Goal: Task Accomplishment & Management: Use online tool/utility

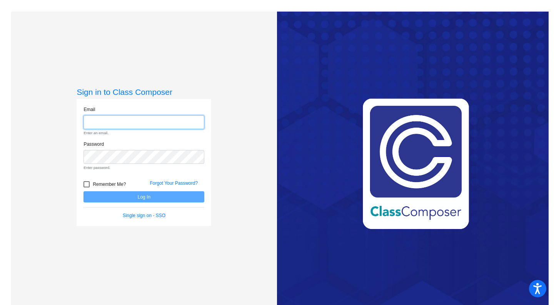
type input "kpurfurst@sd27j.net"
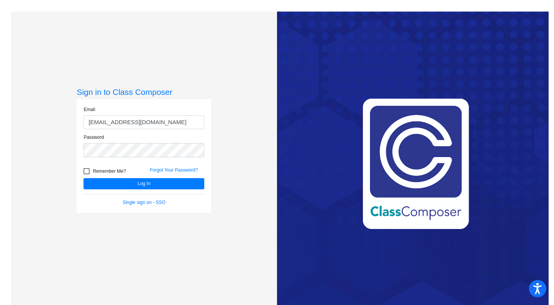
click at [166, 203] on form "Email kpurfurst@sd27j.net Password Remember Me? Forgot Your Password? Log In Si…" at bounding box center [144, 156] width 121 height 100
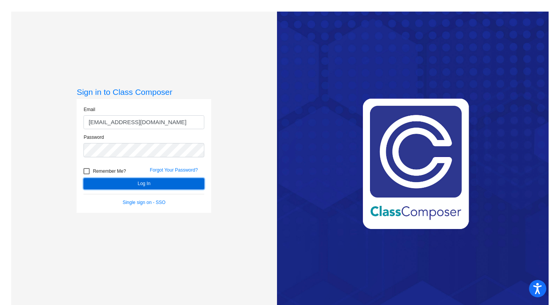
click at [136, 184] on button "Log In" at bounding box center [144, 183] width 121 height 11
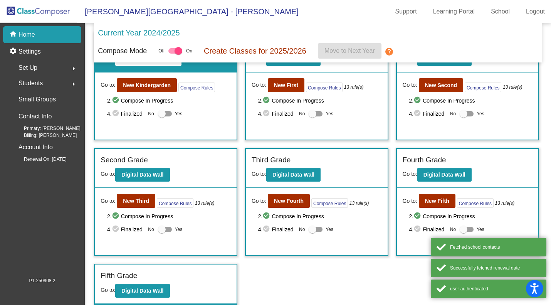
scroll to position [35, 0]
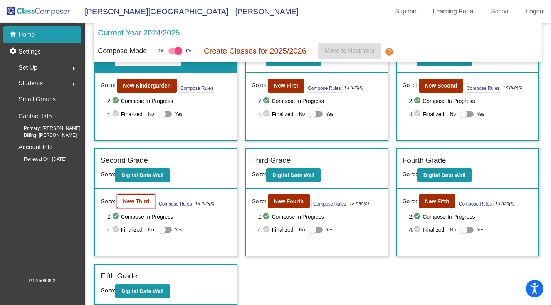
click at [146, 200] on b "New Third" at bounding box center [136, 201] width 26 height 6
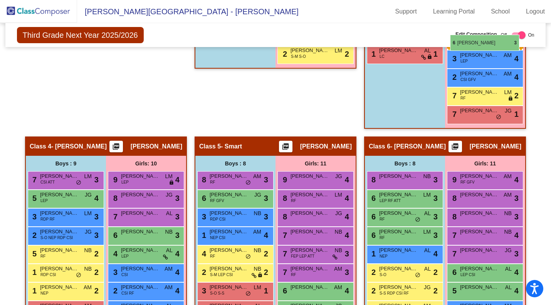
scroll to position [419, 0]
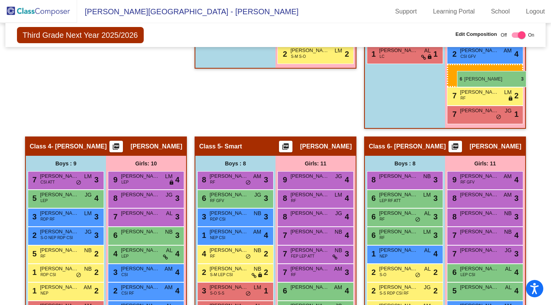
drag, startPoint x: 480, startPoint y: 221, endPoint x: 457, endPoint y: 71, distance: 151.9
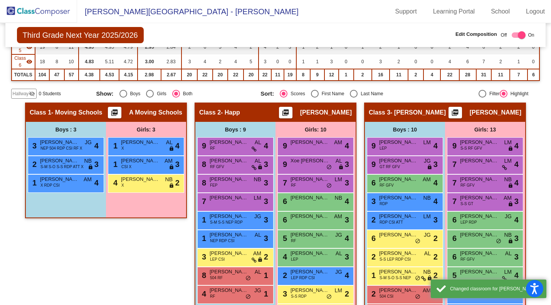
scroll to position [161, 0]
